Goal: Information Seeking & Learning: Find specific fact

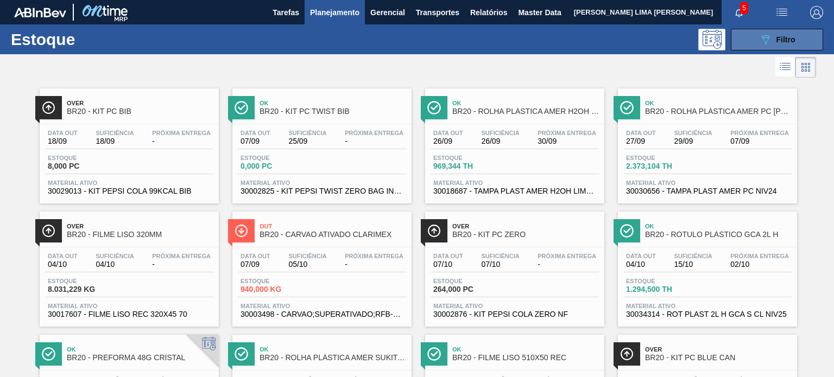
click at [795, 39] on button "089F7B8B-B2A5-4AFE-B5C0-19BA573D28AC Filtro" at bounding box center [777, 40] width 92 height 22
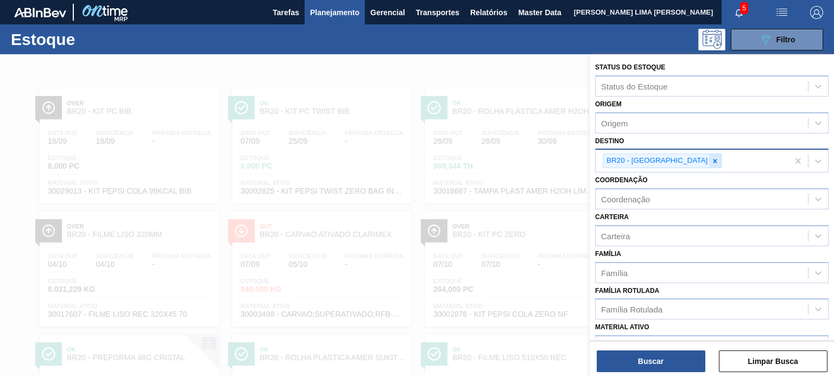
click at [712, 161] on icon at bounding box center [716, 162] width 8 height 8
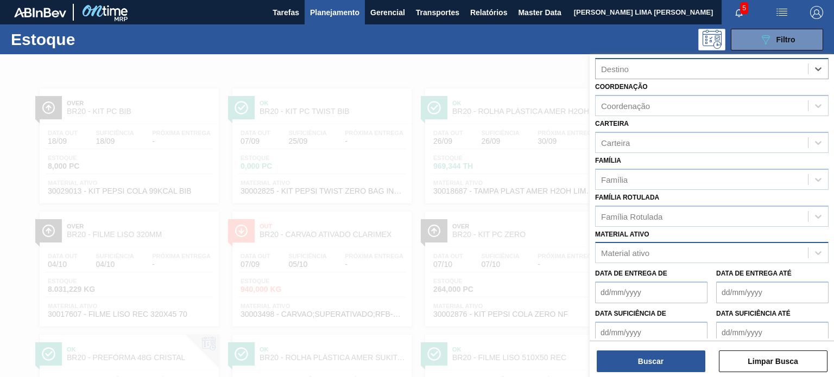
scroll to position [109, 0]
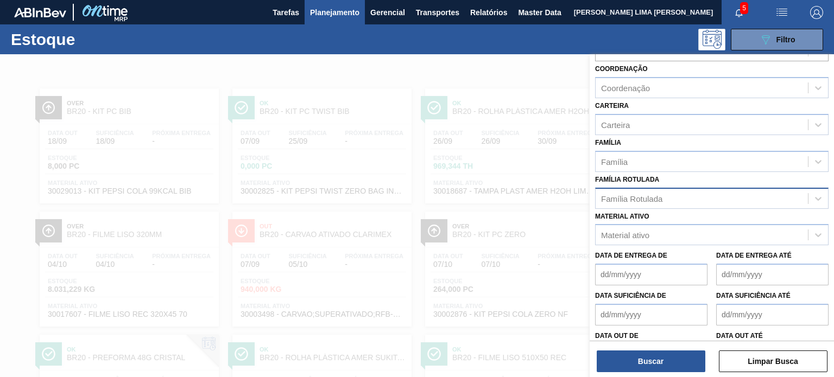
click at [656, 198] on div "Família Rotulada" at bounding box center [631, 198] width 61 height 9
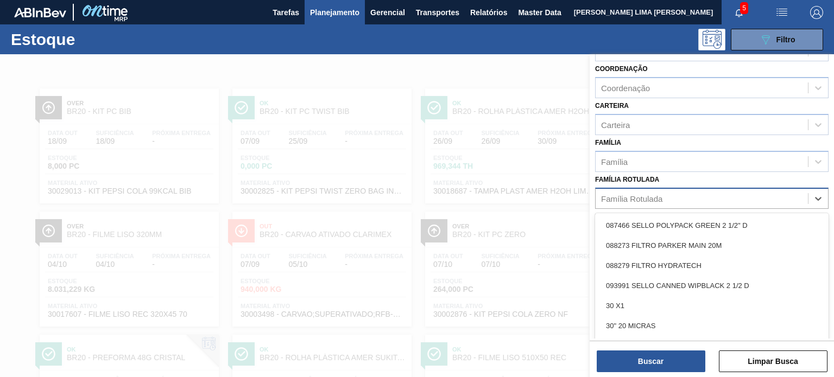
paste Rotulada "FILME STRETCH 27MICRA"
type Rotulada "FILME STRETCH 27MICRA"
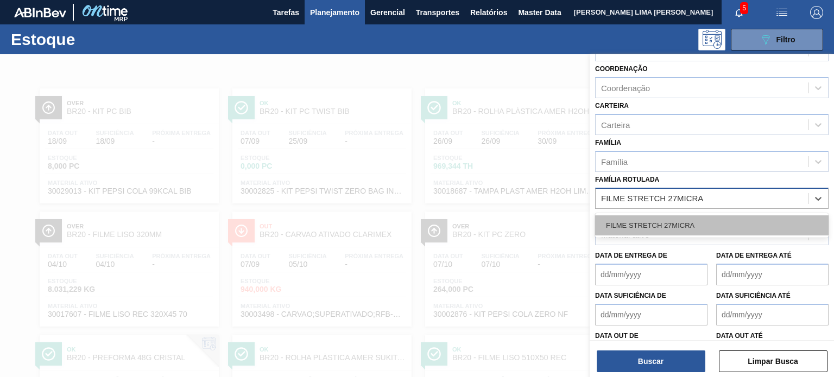
click at [666, 223] on div "FILME STRETCH 27MICRA" at bounding box center [712, 226] width 234 height 20
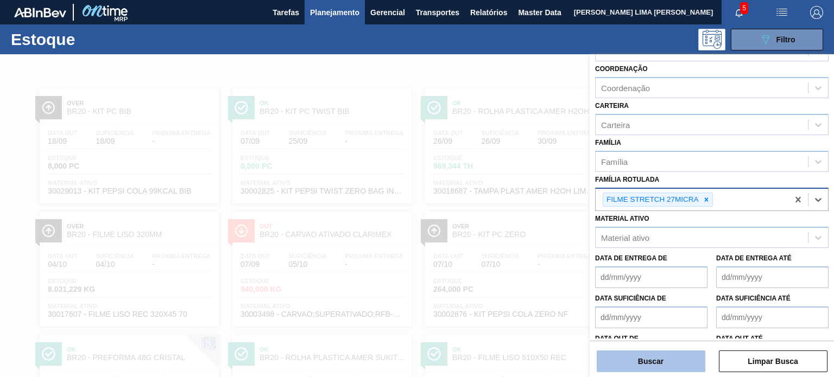
click at [670, 364] on button "Buscar" at bounding box center [651, 362] width 109 height 22
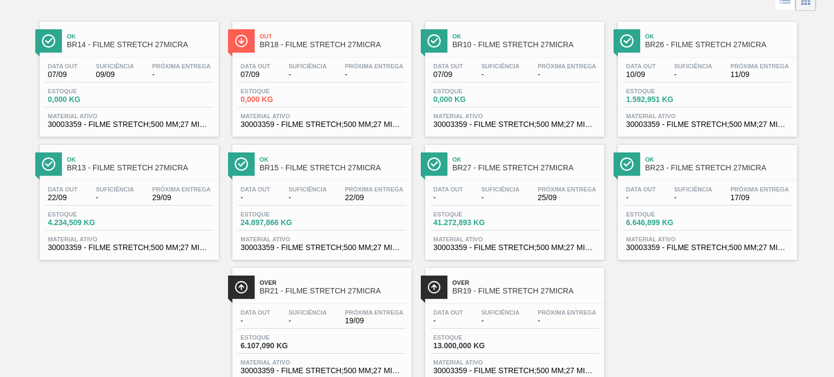
scroll to position [0, 0]
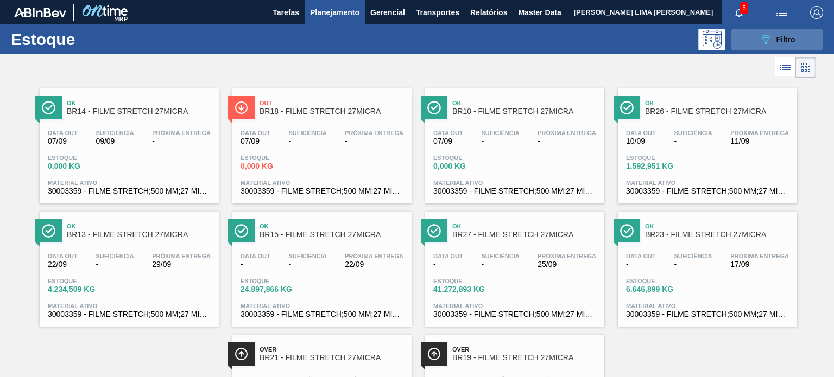
click at [767, 33] on icon "089F7B8B-B2A5-4AFE-B5C0-19BA573D28AC" at bounding box center [765, 39] width 13 height 13
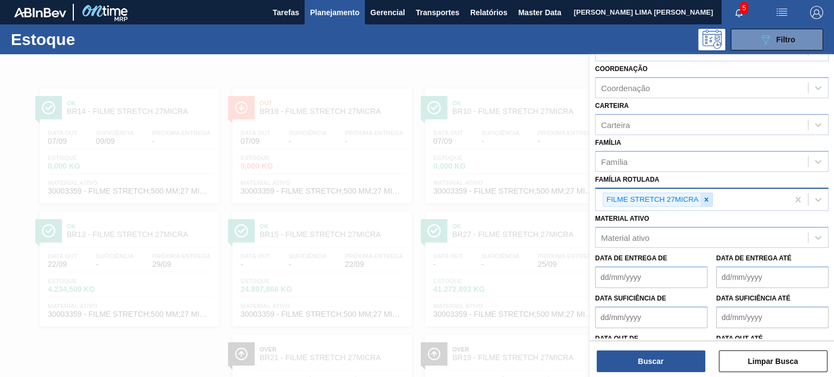
click at [701, 195] on div at bounding box center [707, 200] width 12 height 14
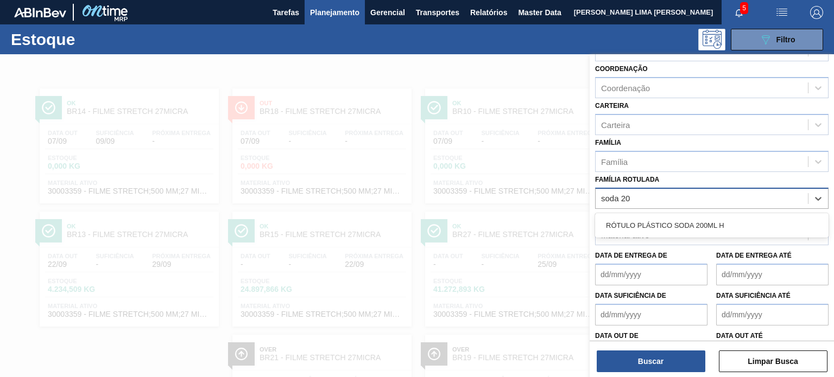
type Rotulada "soda 200"
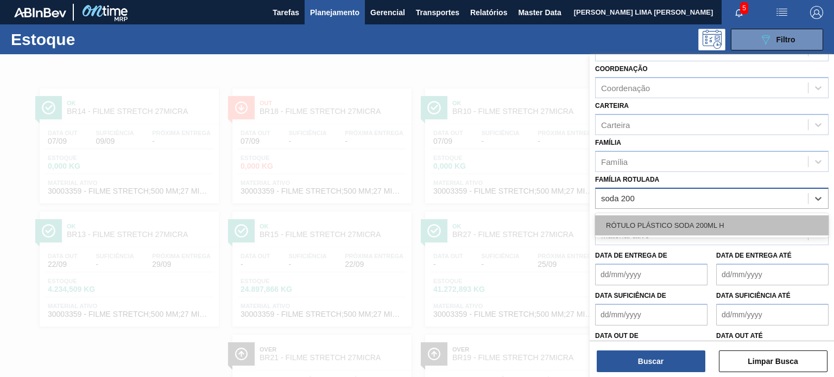
click at [695, 216] on div "RÓTULO PLÁSTICO SODA 200ML H" at bounding box center [712, 226] width 234 height 20
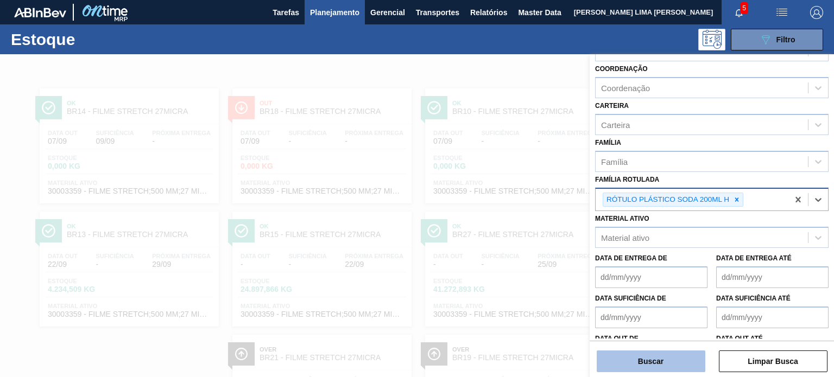
click at [685, 360] on button "Buscar" at bounding box center [651, 362] width 109 height 22
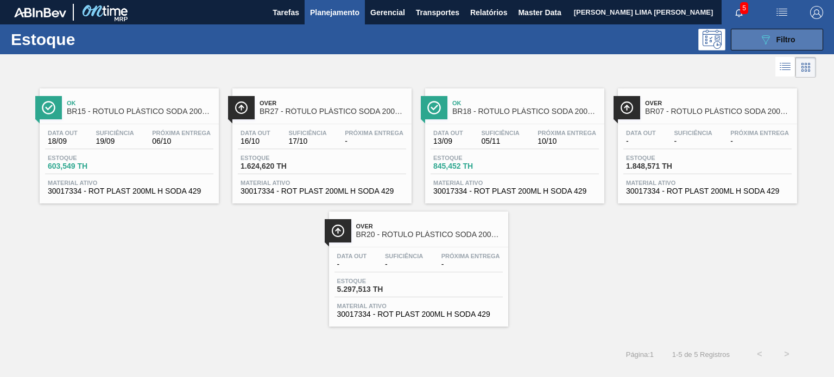
click at [779, 39] on span "Filtro" at bounding box center [786, 39] width 19 height 9
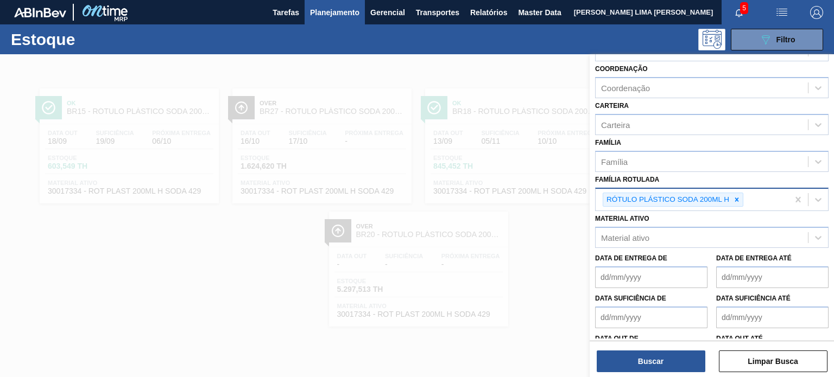
click at [744, 193] on div "RÓTULO PLÁSTICO SODA 200ML H" at bounding box center [692, 200] width 193 height 22
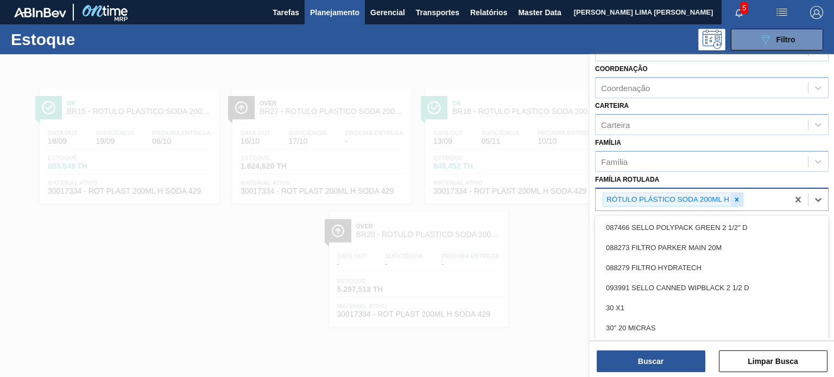
click at [739, 196] on icon at bounding box center [737, 200] width 8 height 8
paste Rotulada "FILME STRETCH 27MICRA"
type Rotulada "FILME STRETCH 27MICRA"
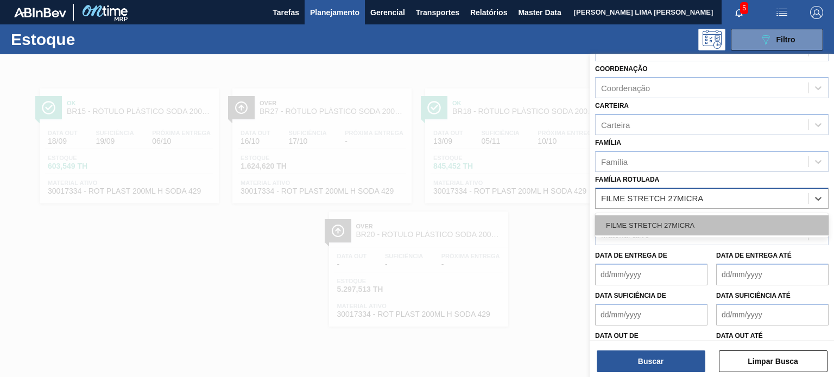
click at [707, 218] on div "FILME STRETCH 27MICRA" at bounding box center [712, 226] width 234 height 20
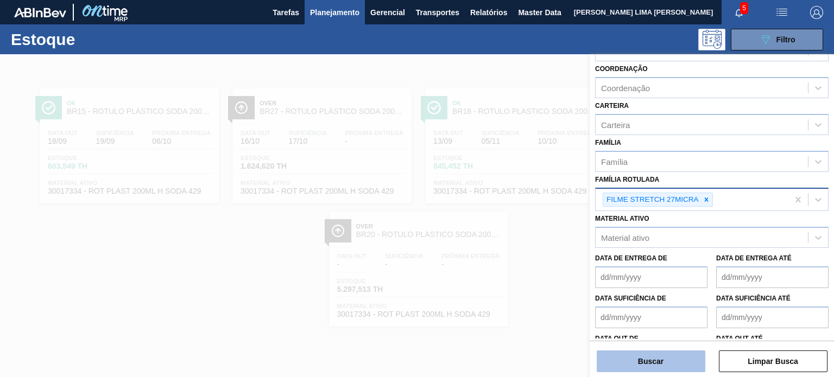
click at [660, 351] on button "Buscar" at bounding box center [651, 362] width 109 height 22
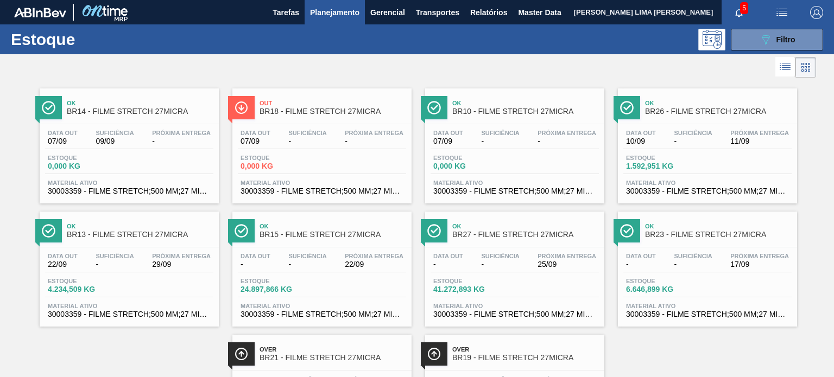
click at [283, 130] on div "Data out 07/09 Suficiência - Próxima Entrega -" at bounding box center [322, 140] width 168 height 20
click at [198, 138] on span "-" at bounding box center [181, 141] width 59 height 8
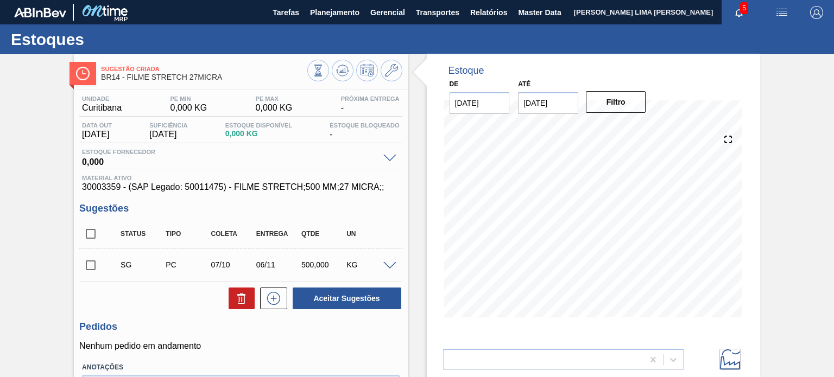
click at [104, 184] on span "30003359 - (SAP Legado: 50011475) - FILME STRETCH;500 MM;27 MICRA;;" at bounding box center [240, 188] width 317 height 10
copy span "30003359"
click at [386, 75] on icon at bounding box center [391, 70] width 13 height 13
click at [554, 104] on input "21/09/2025" at bounding box center [548, 103] width 60 height 22
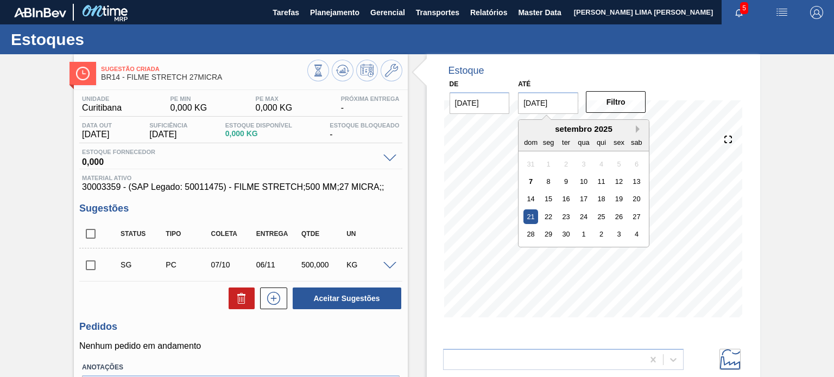
click at [636, 130] on button "Next Month" at bounding box center [640, 129] width 8 height 8
click at [639, 238] on div "3" at bounding box center [637, 234] width 15 height 15
type input "[DATE]"
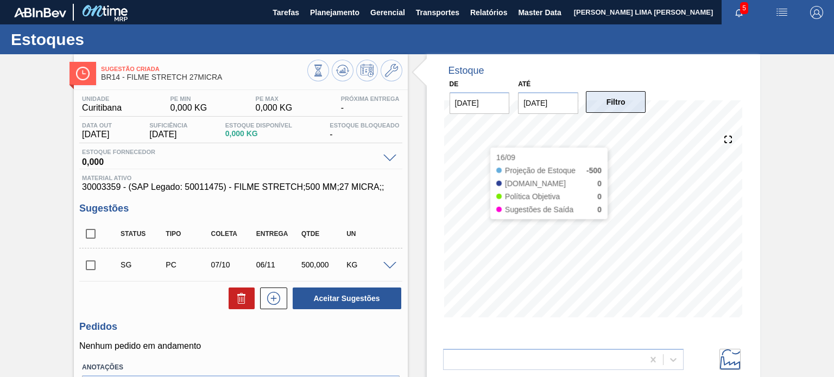
click at [619, 106] on button "Filtro" at bounding box center [616, 102] width 60 height 22
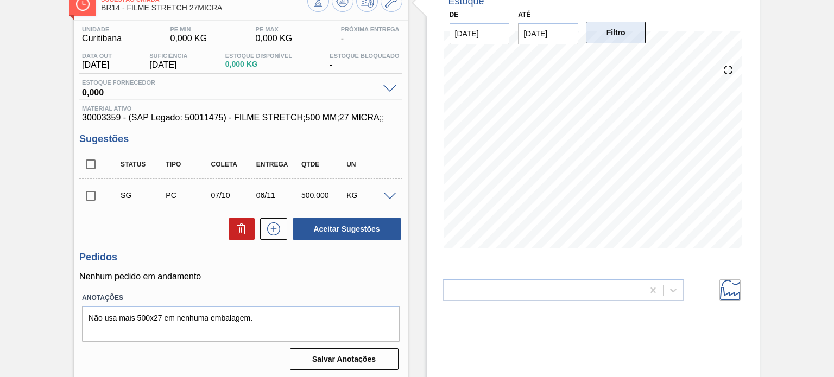
scroll to position [89, 0]
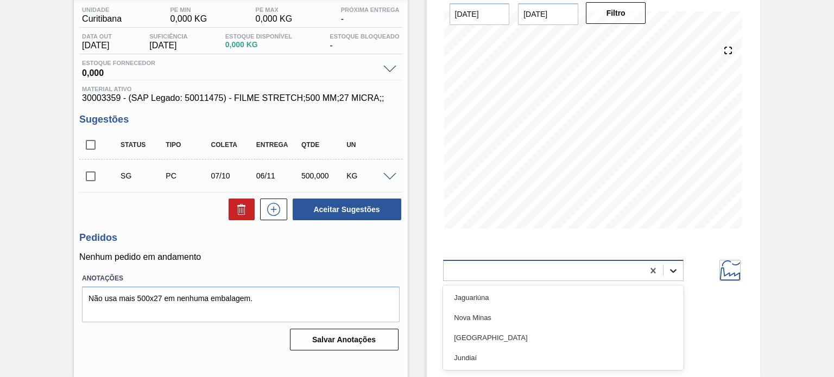
click at [674, 274] on icon at bounding box center [673, 271] width 11 height 11
click at [725, 268] on icon at bounding box center [730, 271] width 20 height 20
click at [727, 275] on icon at bounding box center [730, 271] width 20 height 20
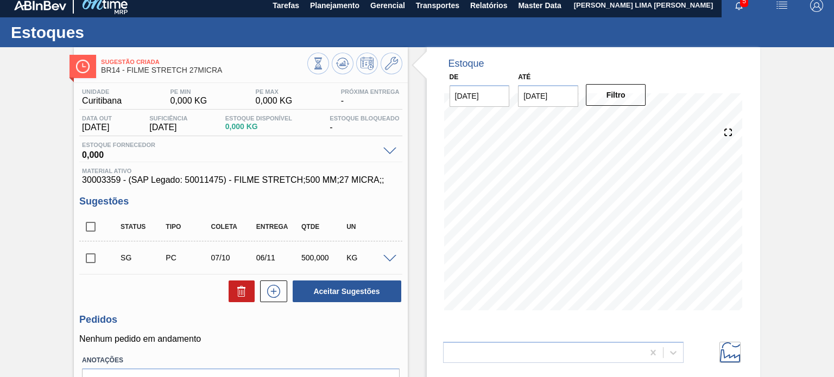
scroll to position [0, 0]
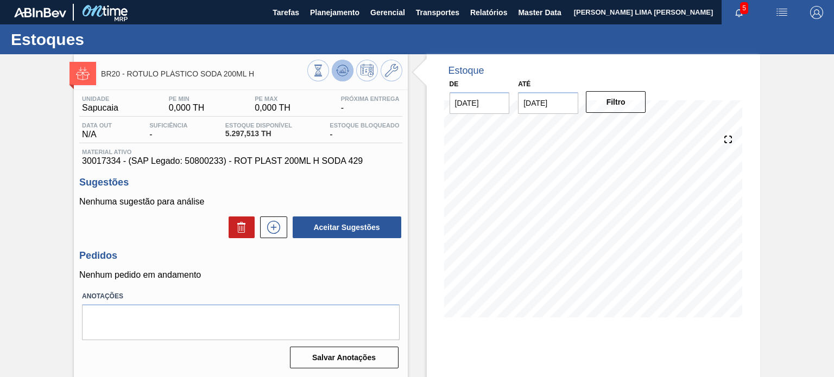
click at [345, 75] on icon at bounding box center [342, 70] width 13 height 13
